Goal: Task Accomplishment & Management: Manage account settings

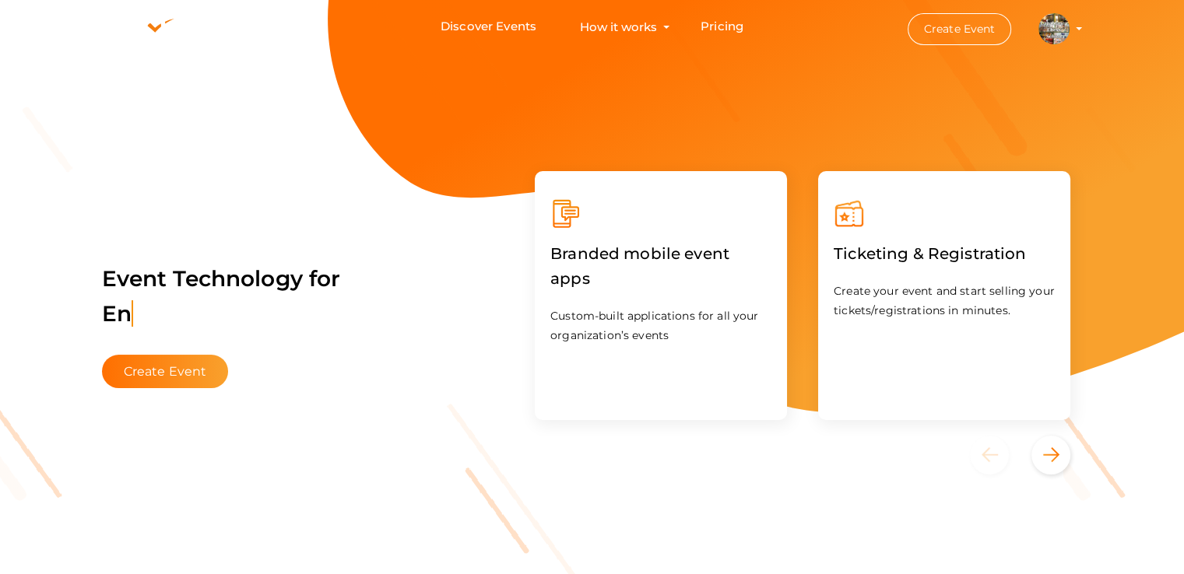
click at [1057, 42] on img at bounding box center [1053, 28] width 31 height 31
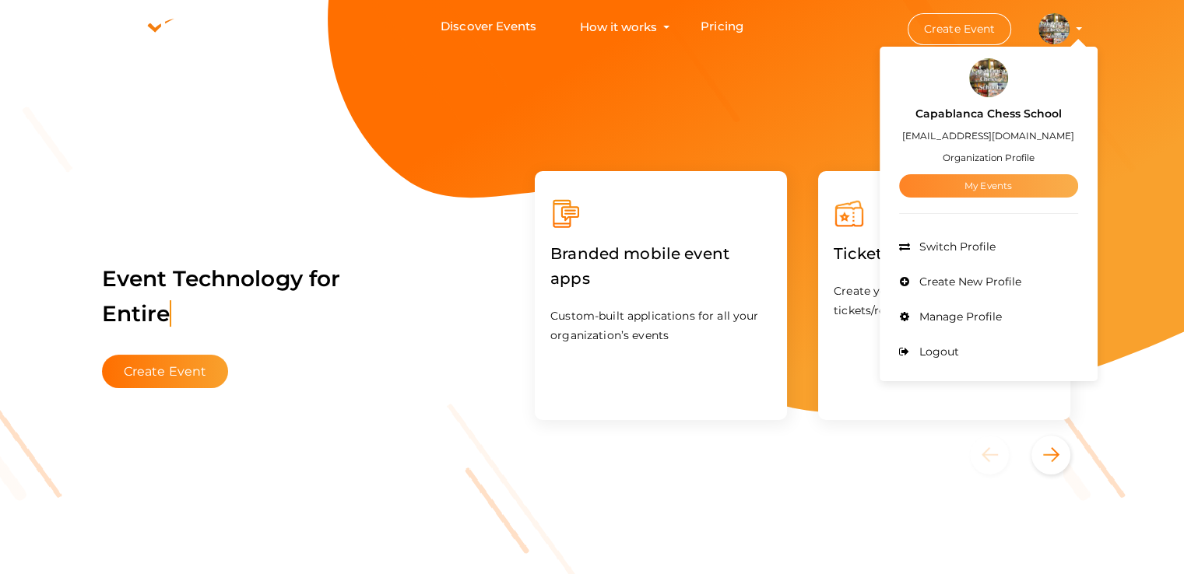
click at [981, 185] on link "My Events" at bounding box center [988, 185] width 179 height 23
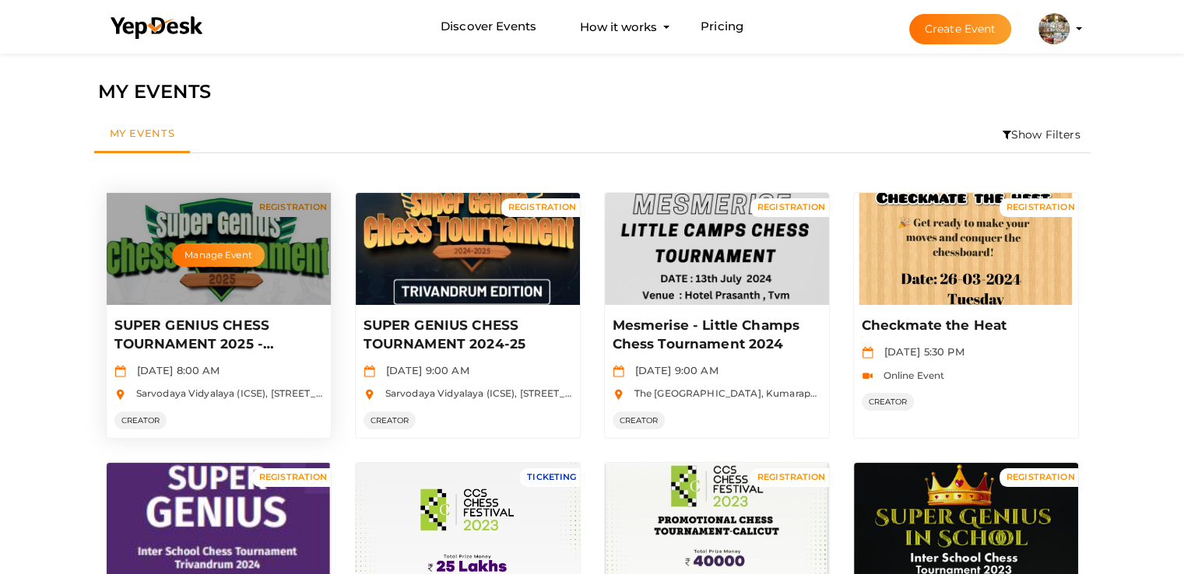
click at [165, 268] on div "Manage Event" at bounding box center [219, 249] width 224 height 112
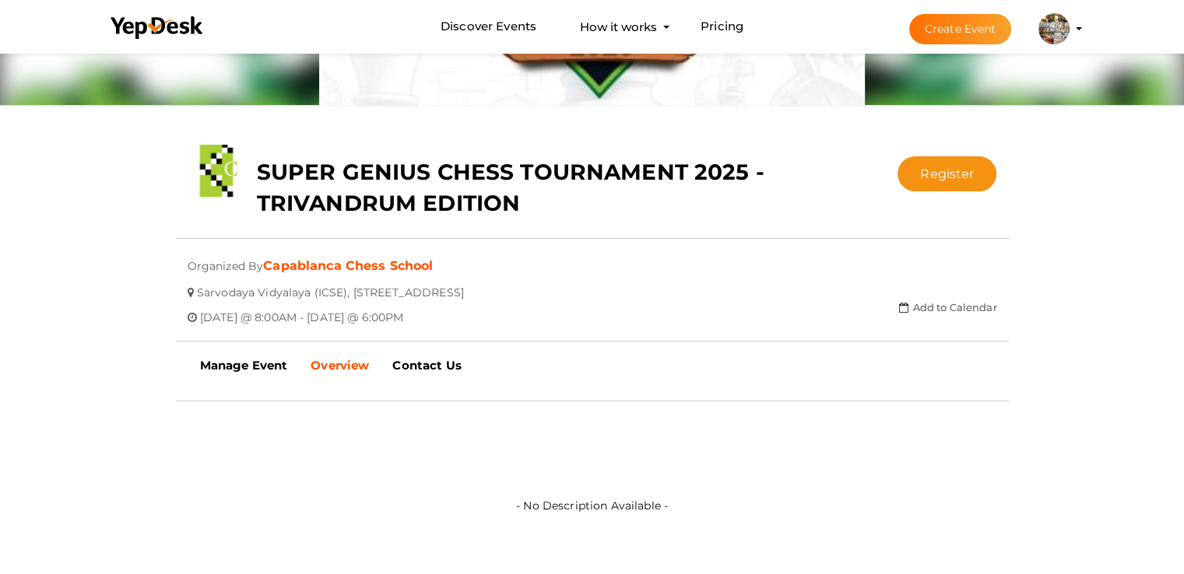
scroll to position [311, 0]
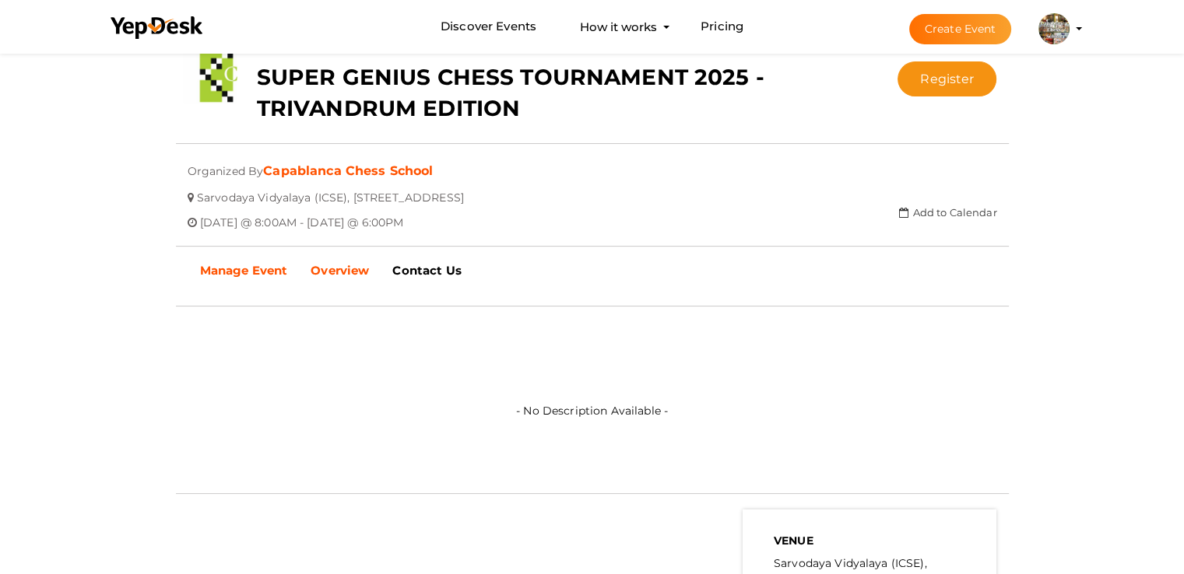
click at [237, 268] on b "Manage Event" at bounding box center [244, 270] width 88 height 15
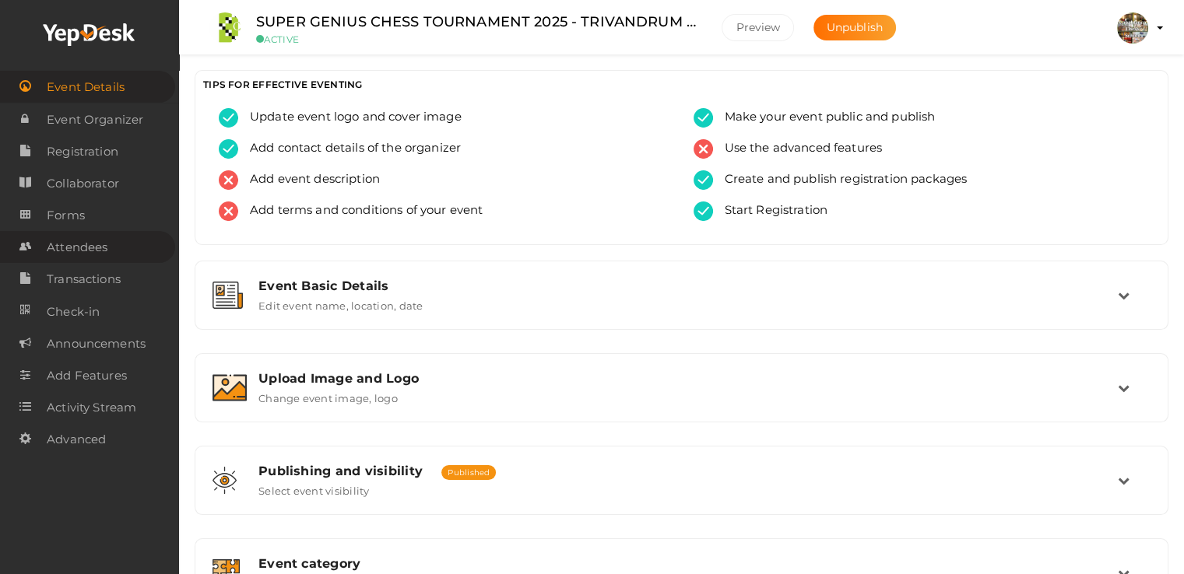
click at [97, 254] on span "Attendees" at bounding box center [77, 247] width 61 height 31
